Goal: Find specific page/section: Find specific page/section

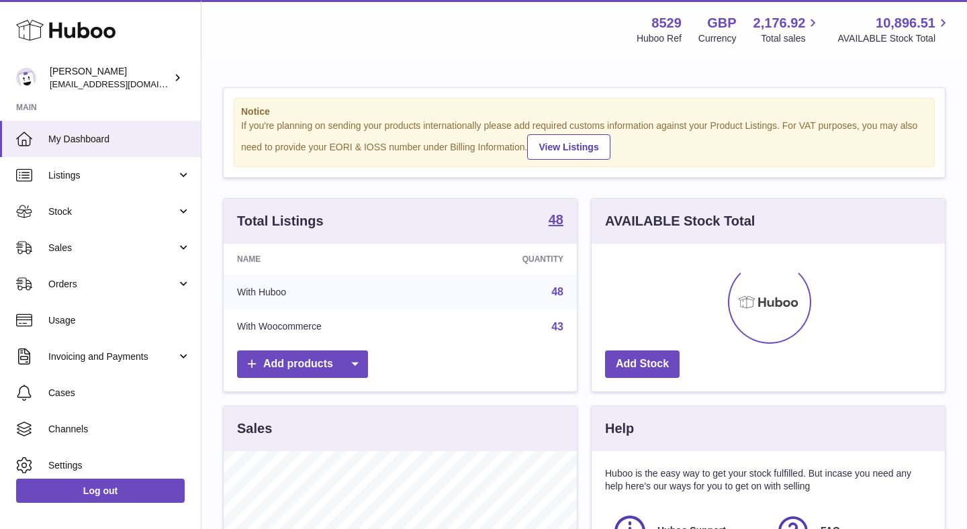
scroll to position [210, 353]
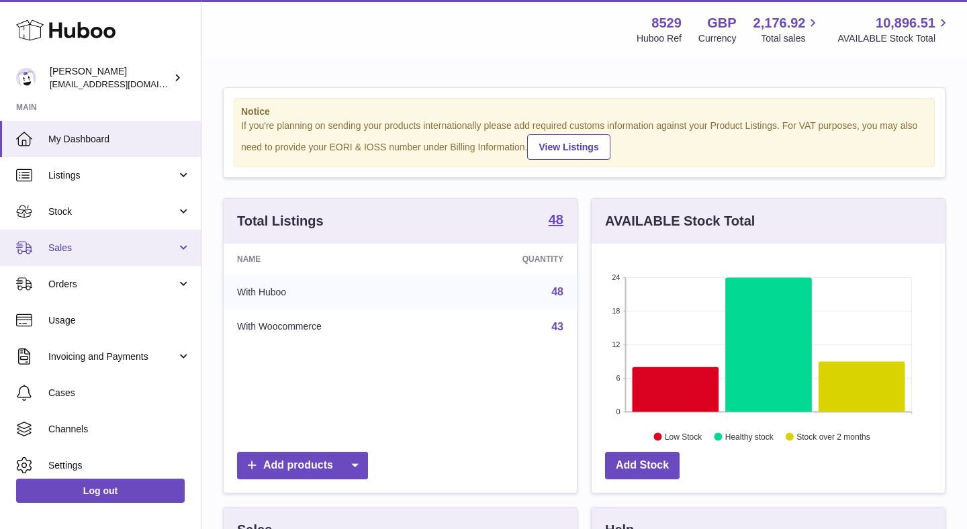
click at [162, 244] on span "Sales" at bounding box center [112, 248] width 128 height 13
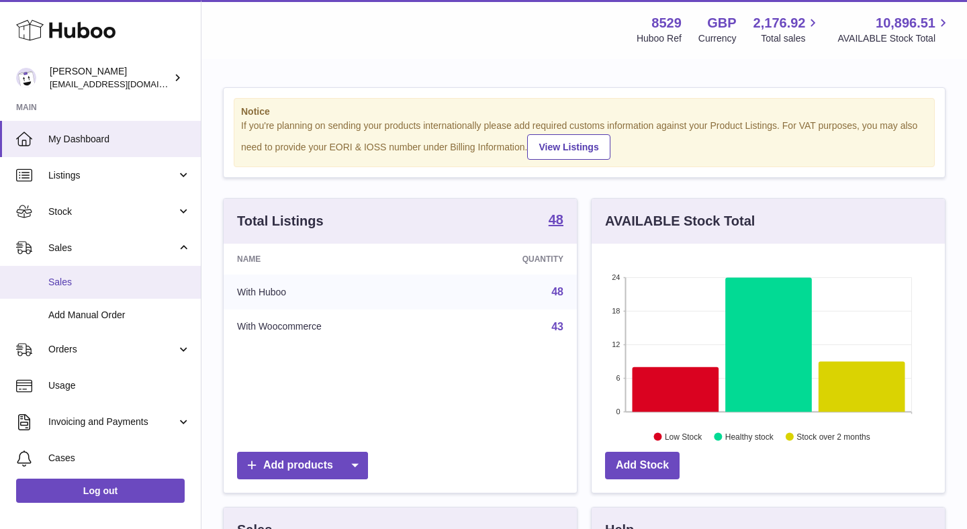
click at [130, 284] on span "Sales" at bounding box center [119, 282] width 142 height 13
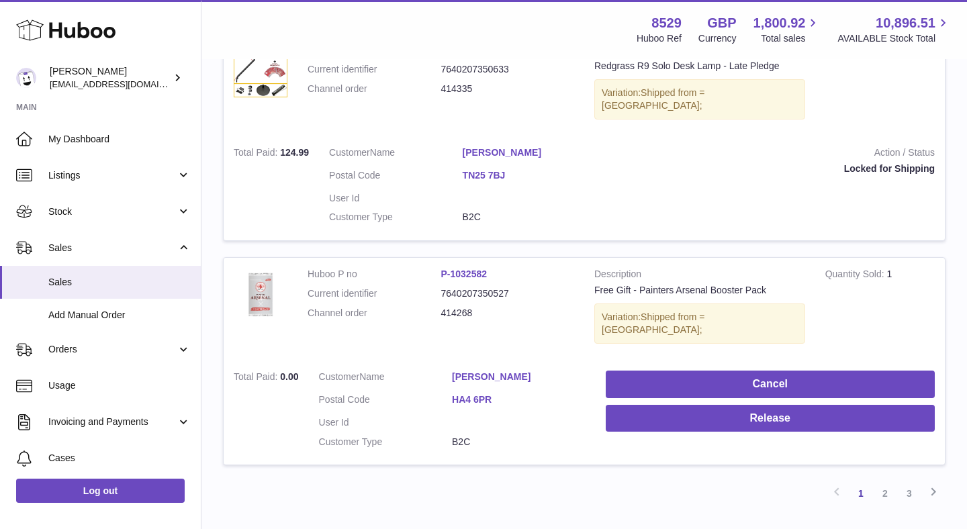
scroll to position [2033, 0]
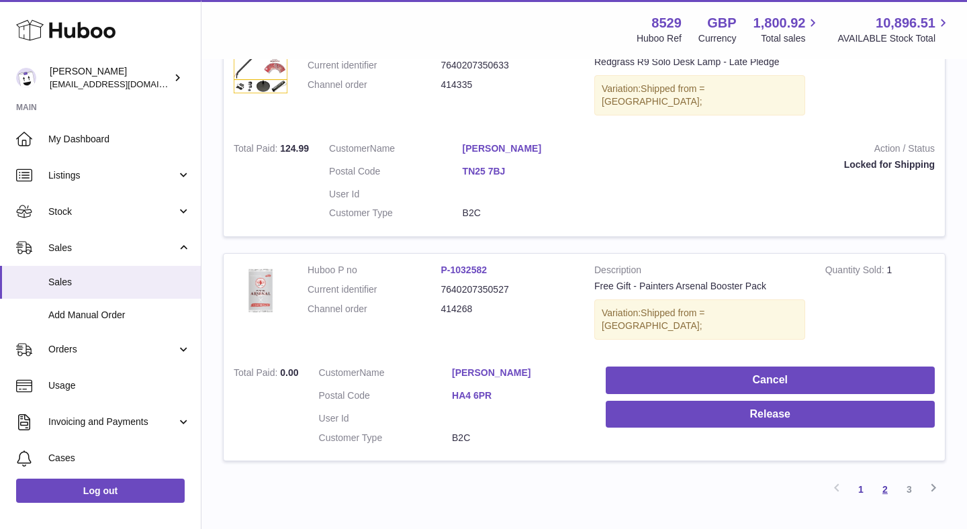
click at [893, 478] on link "2" at bounding box center [885, 490] width 24 height 24
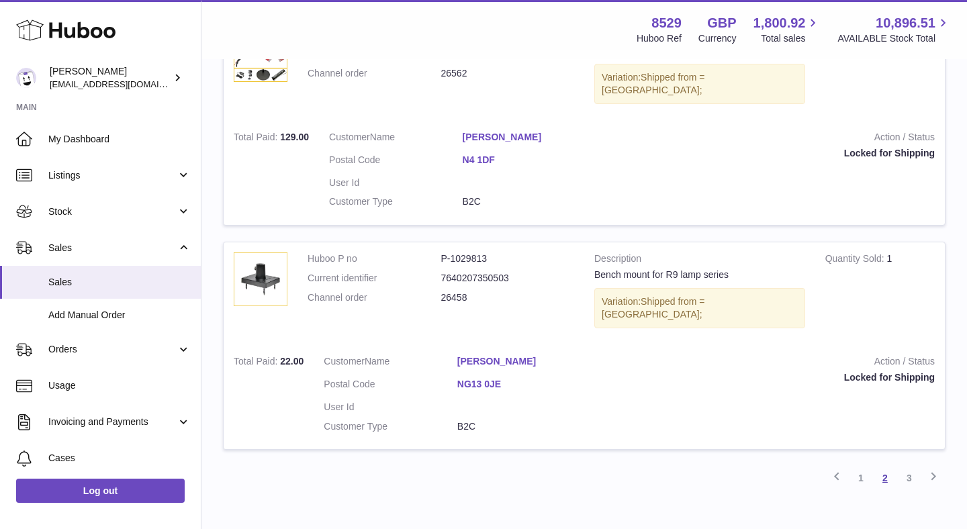
scroll to position [2023, 0]
click at [912, 465] on link "3" at bounding box center [909, 477] width 24 height 24
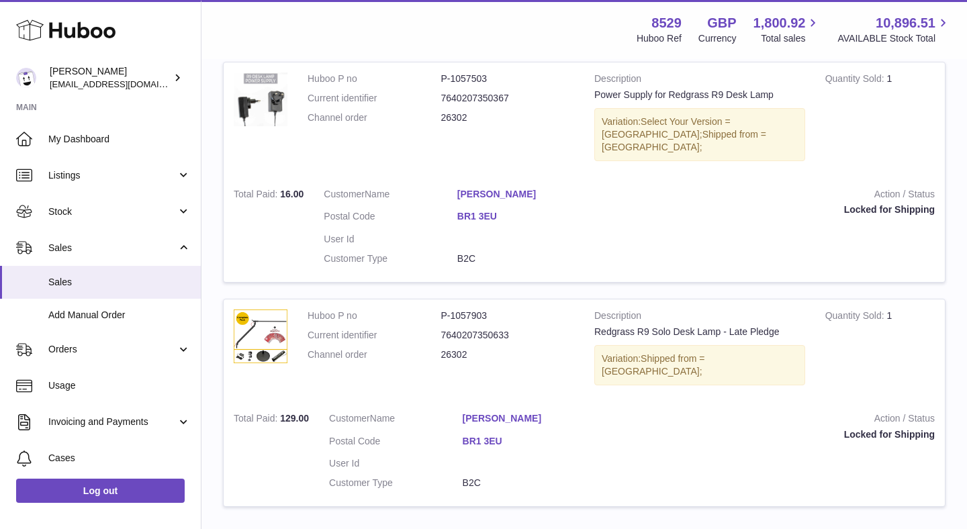
scroll to position [1012, 0]
